Goal: Task Accomplishment & Management: Manage account settings

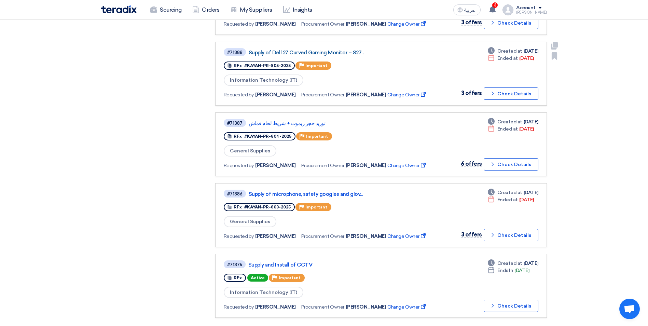
scroll to position [478, 0]
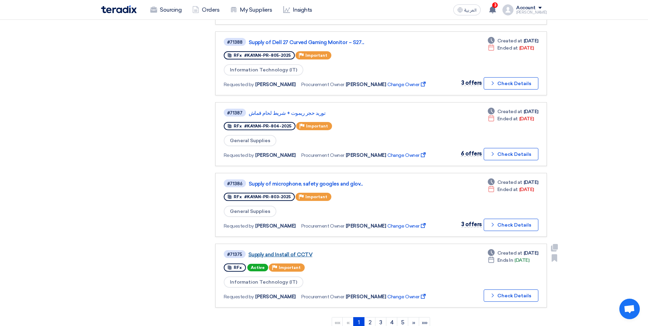
click at [284, 253] on link "Supply and Install of CCTV" at bounding box center [333, 254] width 171 height 6
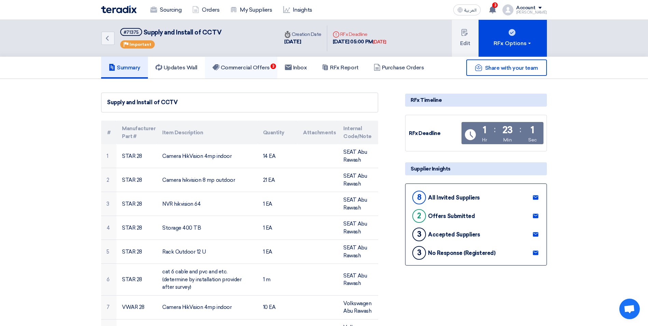
click at [255, 65] on h5 "Commercial Offers 3" at bounding box center [240, 67] width 57 height 7
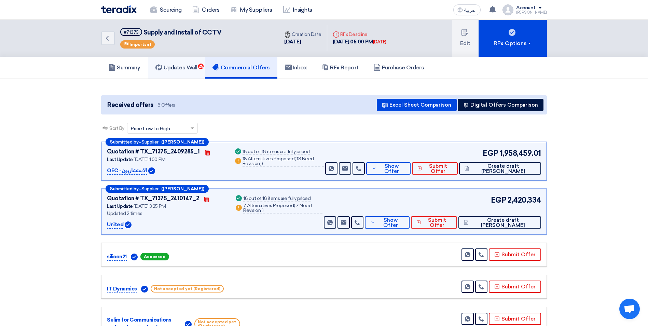
click at [183, 63] on link "Updates Wall 25" at bounding box center [176, 68] width 57 height 22
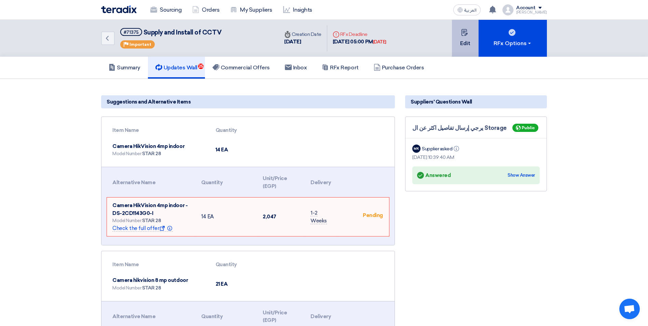
click at [470, 35] on button "Edit" at bounding box center [465, 38] width 27 height 37
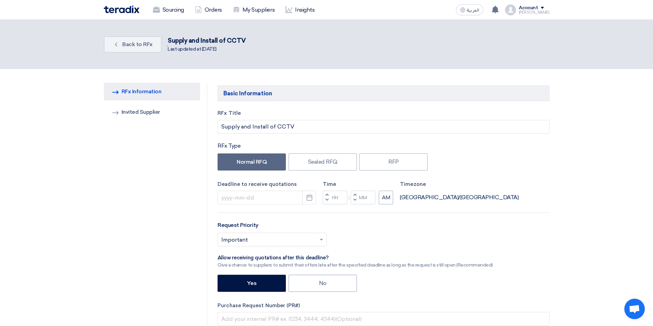
type input "[DATE]"
type input "05"
type input "00"
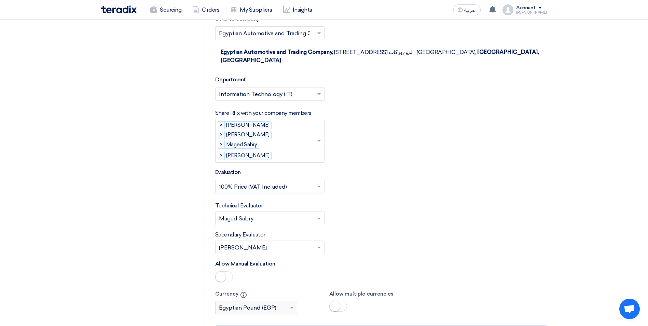
scroll to position [1468, 0]
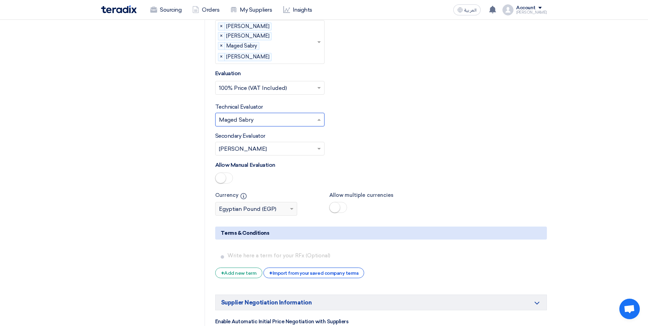
click at [314, 114] on div at bounding box center [269, 119] width 109 height 11
click at [245, 186] on span "[PERSON_NAME]" at bounding box center [243, 189] width 48 height 6
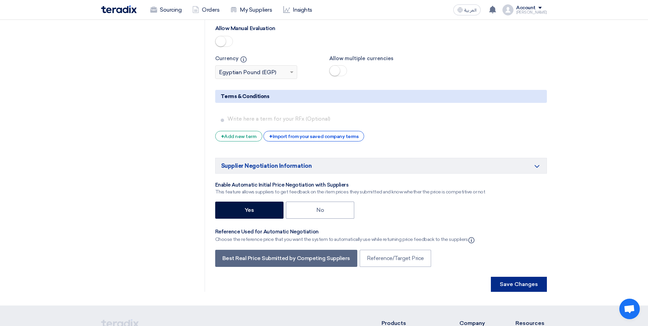
click at [521, 277] on button "Save Changes" at bounding box center [519, 284] width 56 height 15
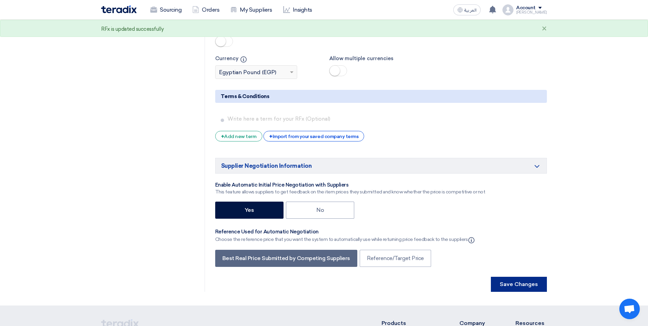
scroll to position [0, 0]
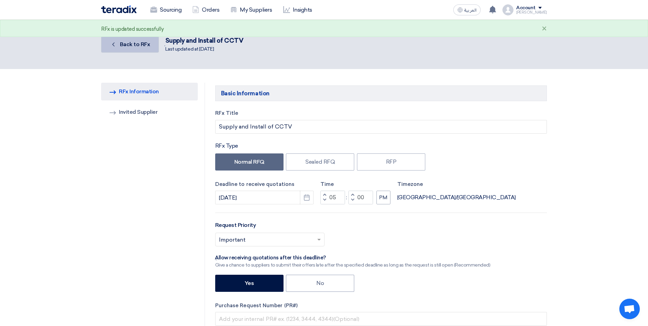
click at [145, 48] on link "Back Back to RFx" at bounding box center [130, 44] width 58 height 16
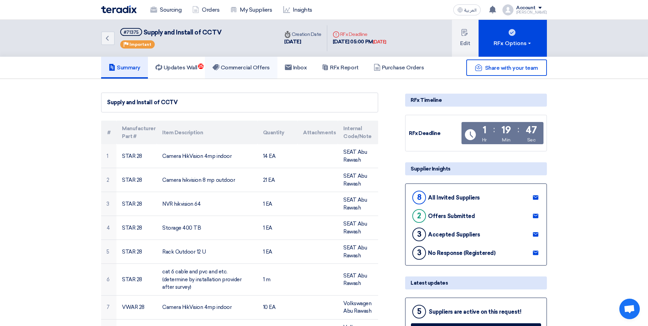
click at [256, 63] on link "Commercial Offers" at bounding box center [241, 68] width 72 height 22
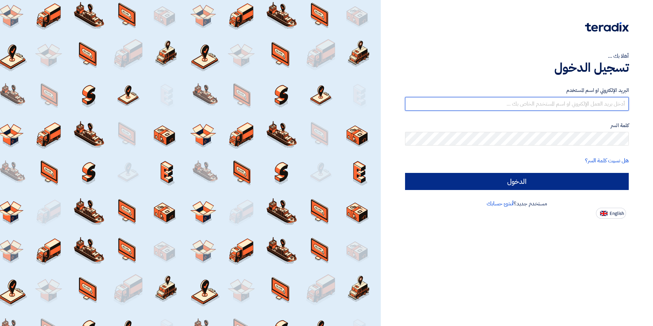
type input "[EMAIL_ADDRESS][DOMAIN_NAME]"
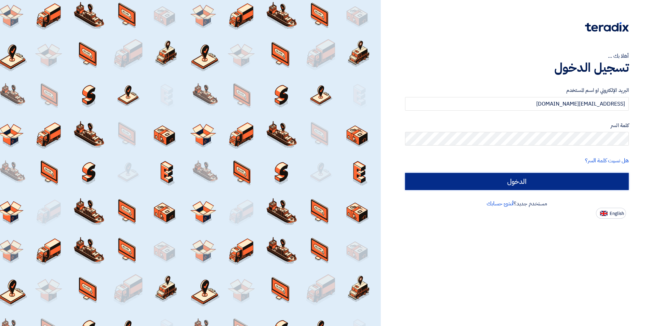
click at [481, 181] on input "الدخول" at bounding box center [517, 181] width 224 height 17
type input "Sign in"
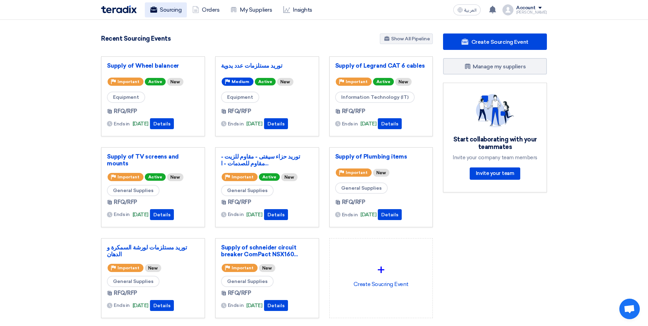
click at [172, 14] on link "Sourcing" at bounding box center [166, 9] width 42 height 15
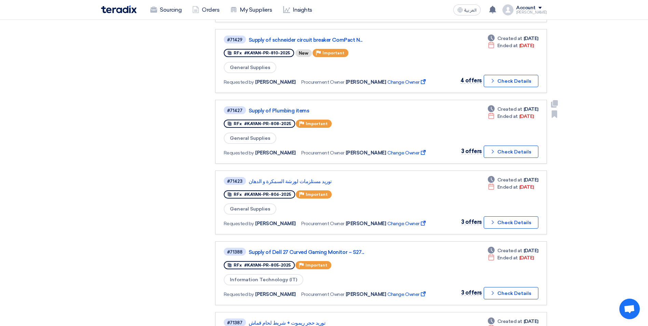
scroll to position [615, 0]
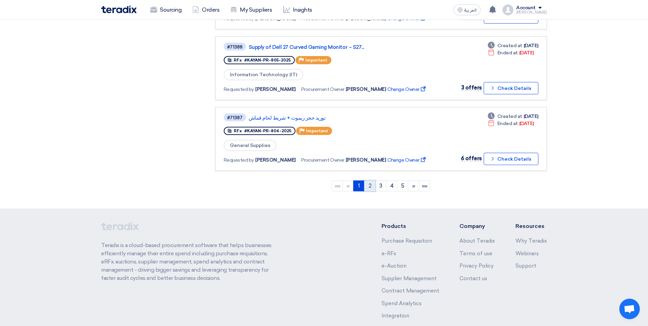
click at [372, 184] on link "2" at bounding box center [369, 185] width 11 height 11
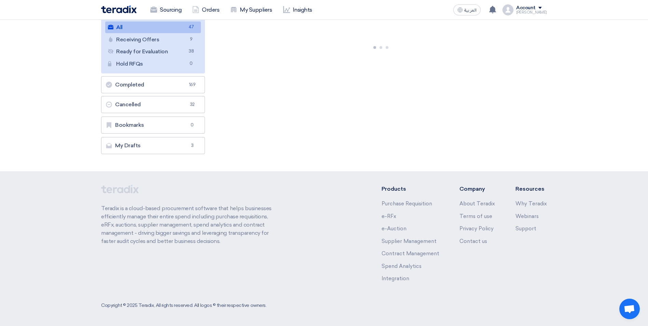
scroll to position [0, 0]
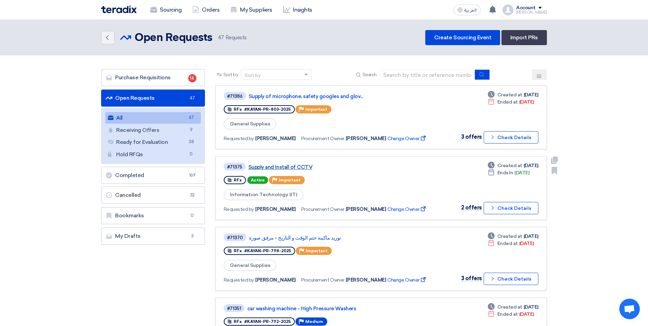
click at [299, 164] on link "Supply and Install of CCTV" at bounding box center [333, 167] width 171 height 6
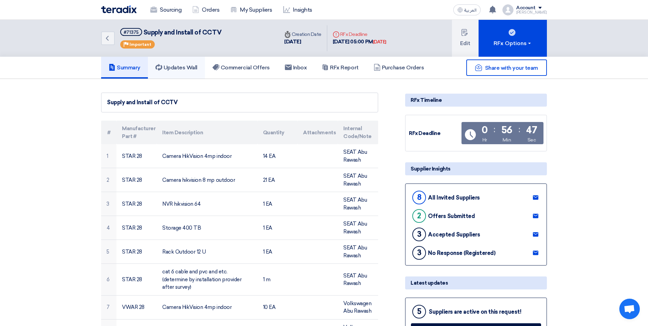
click at [191, 66] on h5 "Updates Wall" at bounding box center [176, 67] width 42 height 7
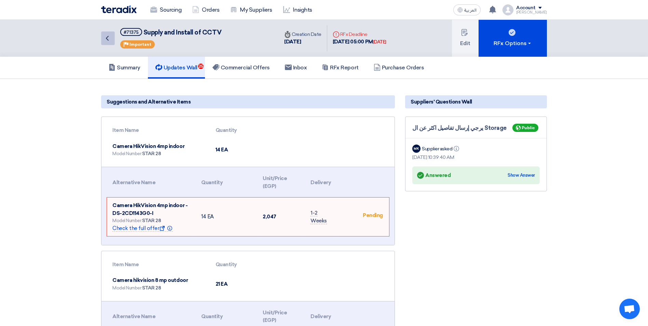
click at [105, 40] on icon "Back" at bounding box center [107, 38] width 8 height 8
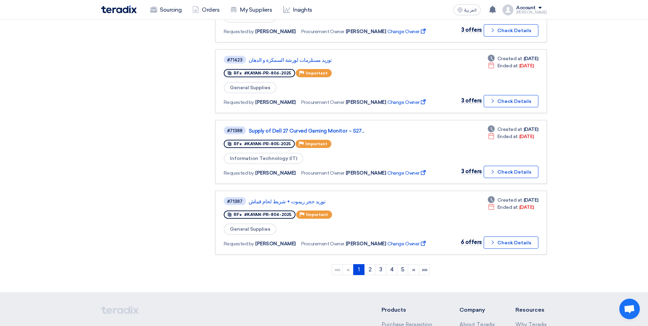
scroll to position [580, 0]
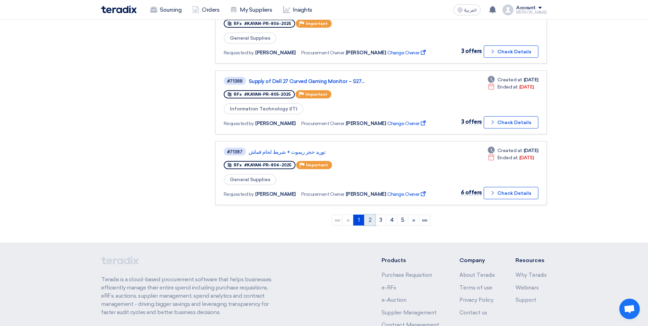
click at [373, 223] on link "2" at bounding box center [369, 219] width 11 height 11
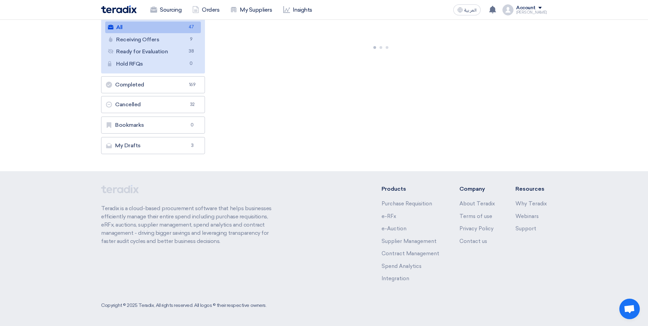
scroll to position [0, 0]
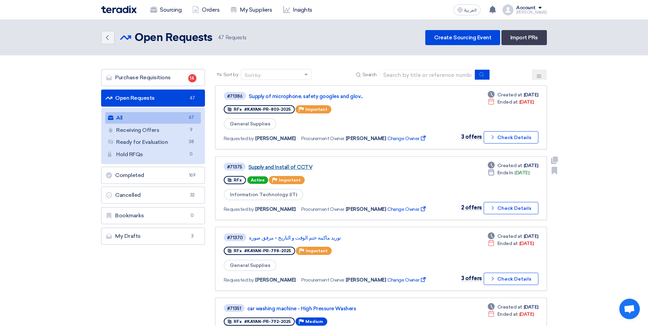
click at [276, 165] on link "Supply and Install of CCTV" at bounding box center [333, 167] width 171 height 6
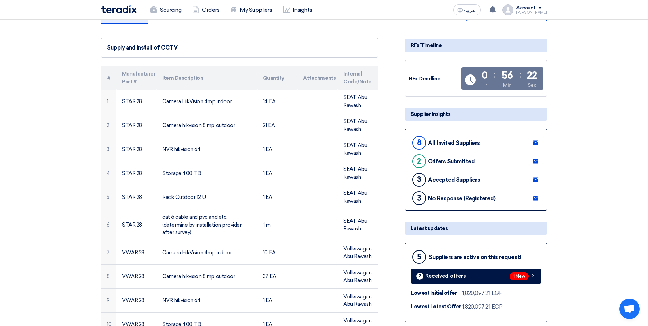
scroll to position [137, 0]
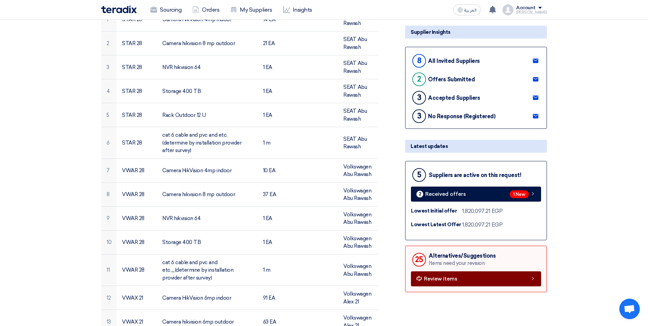
click at [498, 277] on link "Review items" at bounding box center [476, 278] width 130 height 15
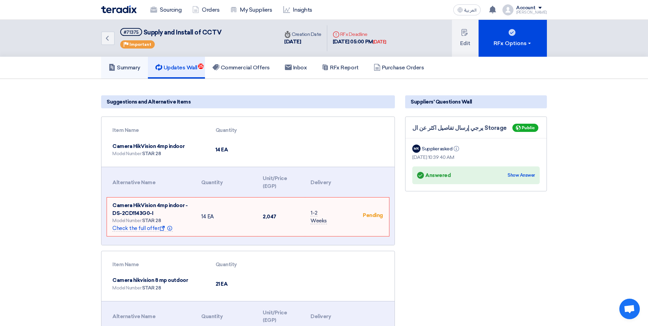
click at [123, 71] on h5 "Summary" at bounding box center [125, 67] width 32 height 7
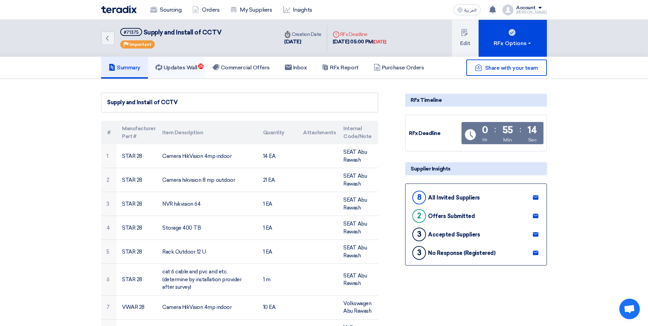
click at [195, 65] on h5 "Updates Wall 25" at bounding box center [176, 67] width 42 height 7
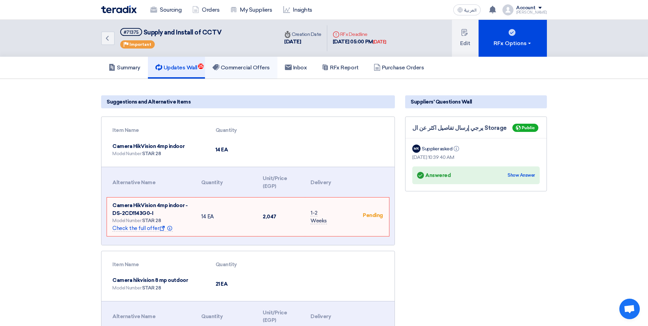
click at [222, 66] on h5 "Commercial Offers" at bounding box center [240, 67] width 57 height 7
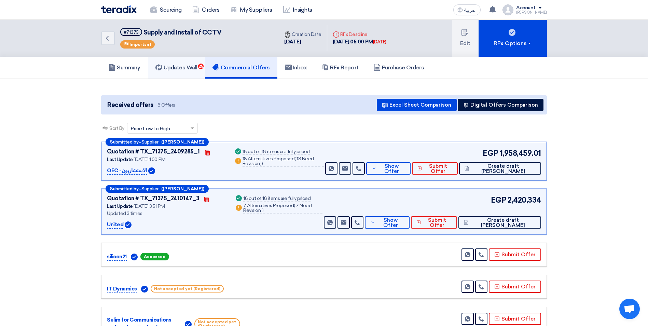
click at [197, 67] on h5 "Updates Wall 25" at bounding box center [176, 67] width 42 height 7
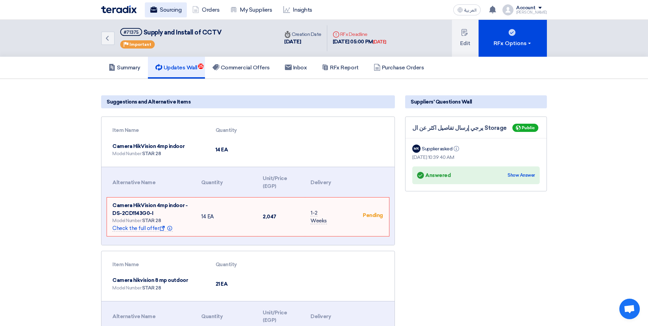
click at [171, 9] on link "Sourcing" at bounding box center [166, 9] width 42 height 15
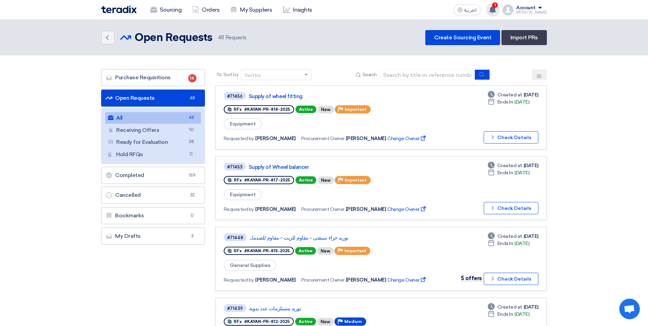
click at [496, 11] on use at bounding box center [492, 10] width 7 height 8
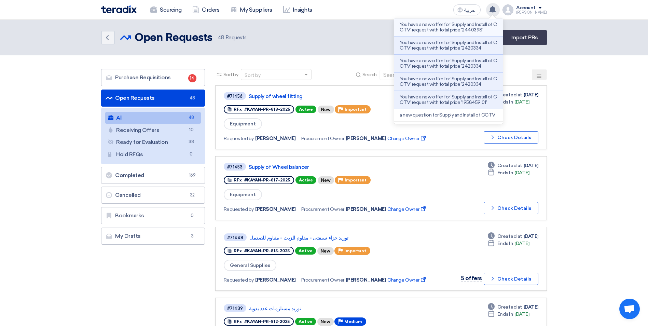
click at [456, 26] on p "You have a new offer for 'Supply and Install of CCTV' request with total price …" at bounding box center [448, 27] width 98 height 11
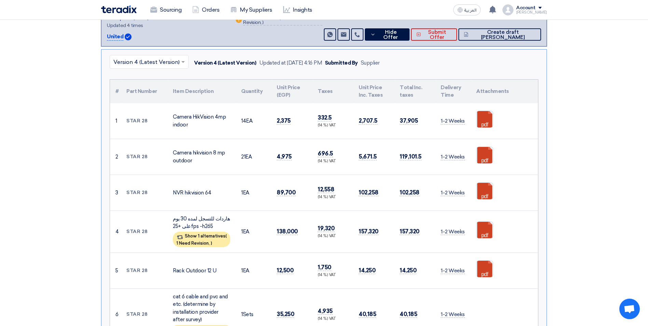
scroll to position [188, 0]
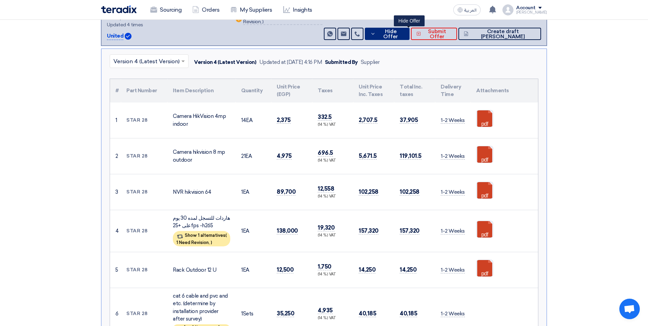
click at [404, 35] on span "Hide Offer" at bounding box center [390, 34] width 27 height 10
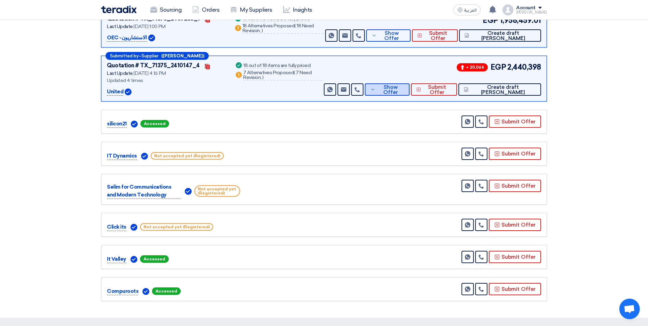
scroll to position [18, 0]
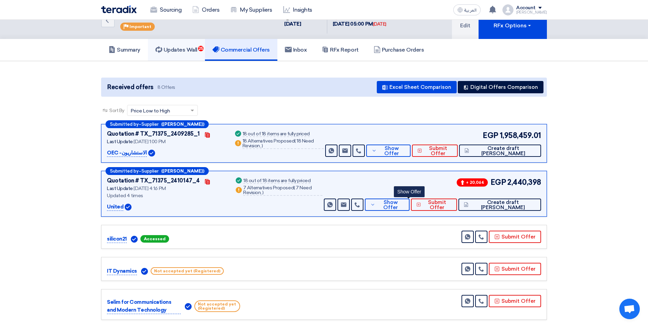
click at [189, 44] on link "Updates Wall 25" at bounding box center [176, 50] width 57 height 22
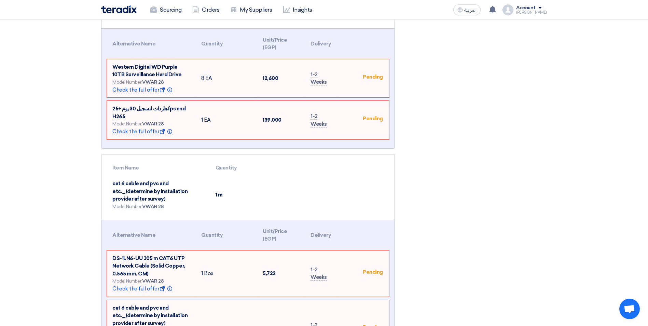
scroll to position [1417, 0]
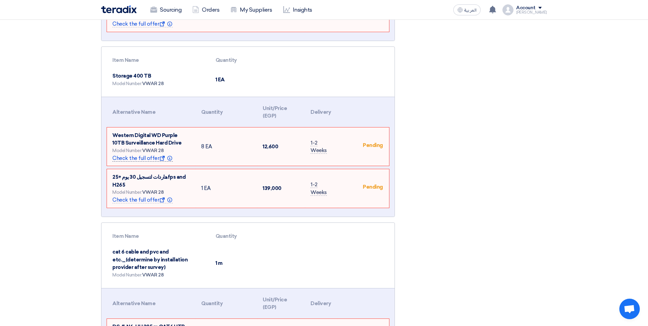
click at [148, 155] on span "Check the full offer Show offer Info" at bounding box center [142, 158] width 60 height 6
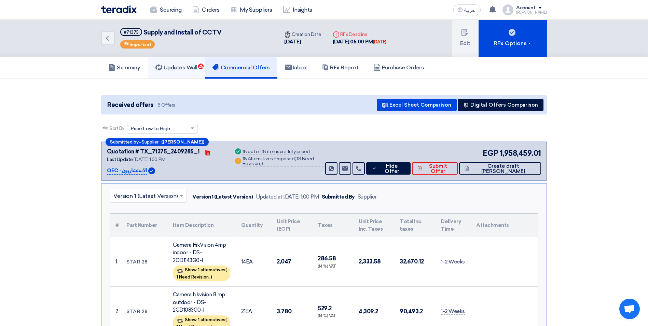
drag, startPoint x: 181, startPoint y: 63, endPoint x: 174, endPoint y: 67, distance: 7.5
click at [181, 63] on link "Updates Wall 25" at bounding box center [176, 68] width 57 height 22
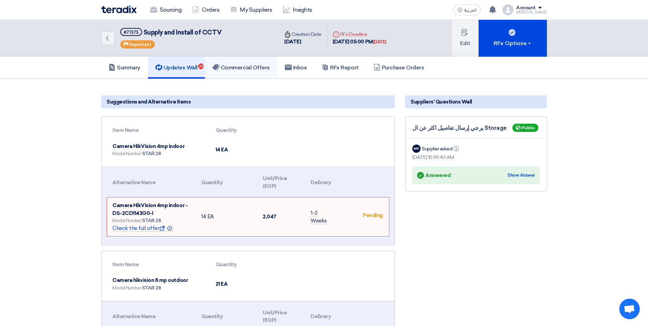
click at [258, 64] on link "Commercial Offers" at bounding box center [241, 68] width 72 height 22
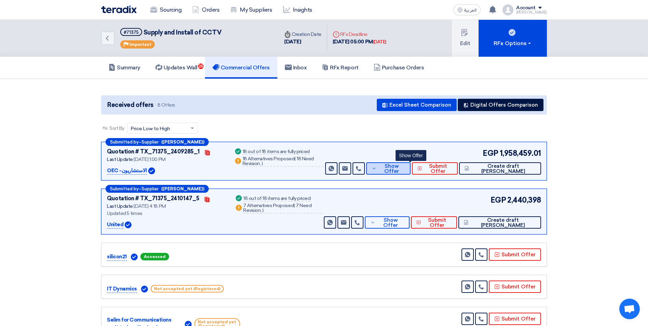
click at [405, 168] on span "Show Offer" at bounding box center [391, 169] width 27 height 10
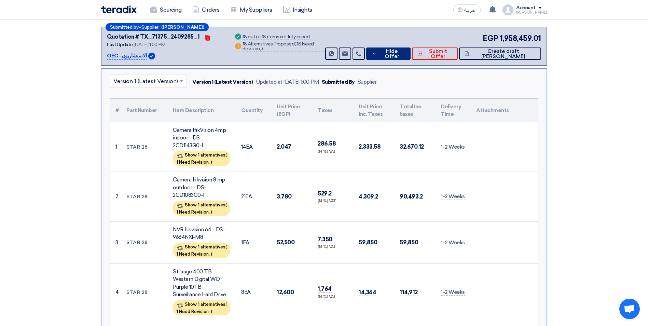
scroll to position [102, 0]
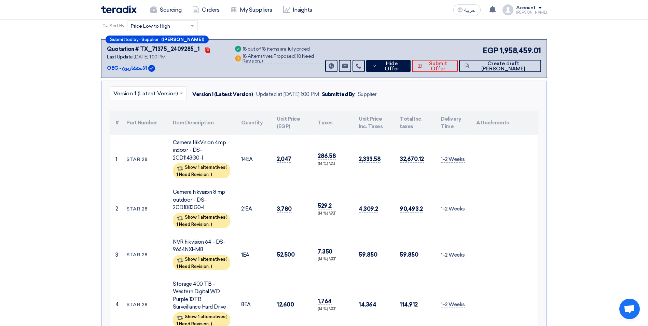
click at [410, 73] on div "Submitted by – Supplier (Menna Khaled) Quotation # TX_71375_2409285_1 Contacts …" at bounding box center [324, 58] width 446 height 39
click at [405, 68] on span "Hide Offer" at bounding box center [392, 66] width 26 height 10
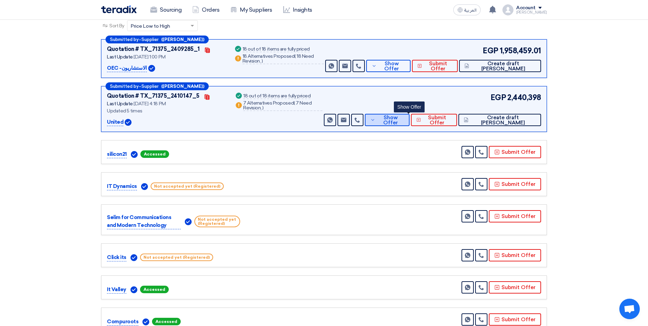
click at [404, 118] on span "Show Offer" at bounding box center [390, 120] width 27 height 10
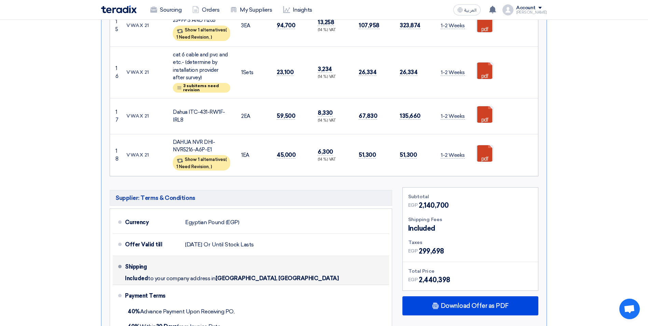
scroll to position [785, 0]
